Goal: Transaction & Acquisition: Book appointment/travel/reservation

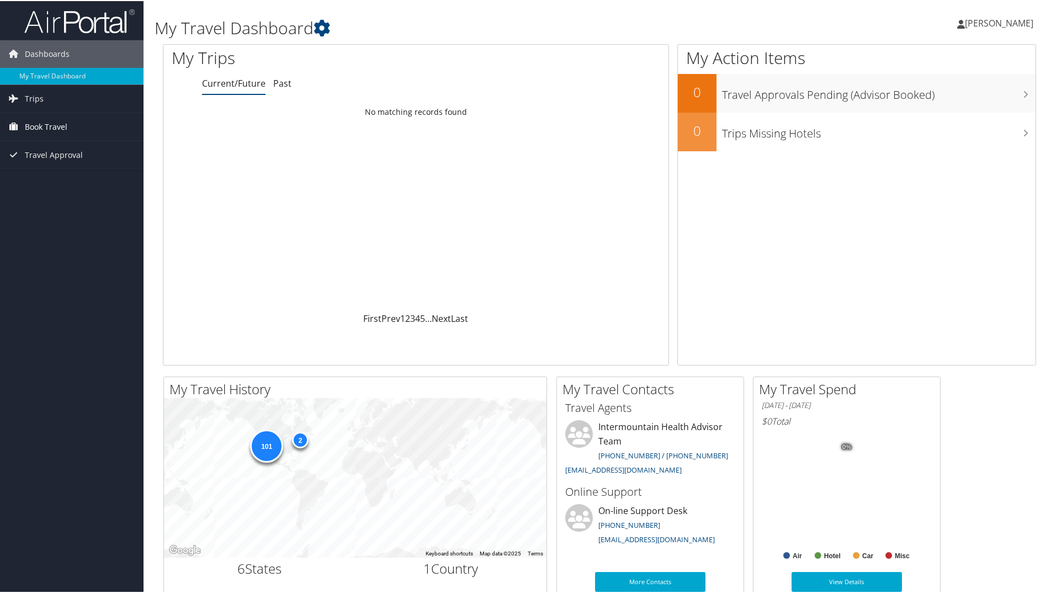
click at [62, 129] on span "Book Travel" at bounding box center [46, 126] width 42 height 28
click at [56, 182] on link "Book/Manage Online Trips" at bounding box center [71, 181] width 143 height 17
